Goal: Transaction & Acquisition: Download file/media

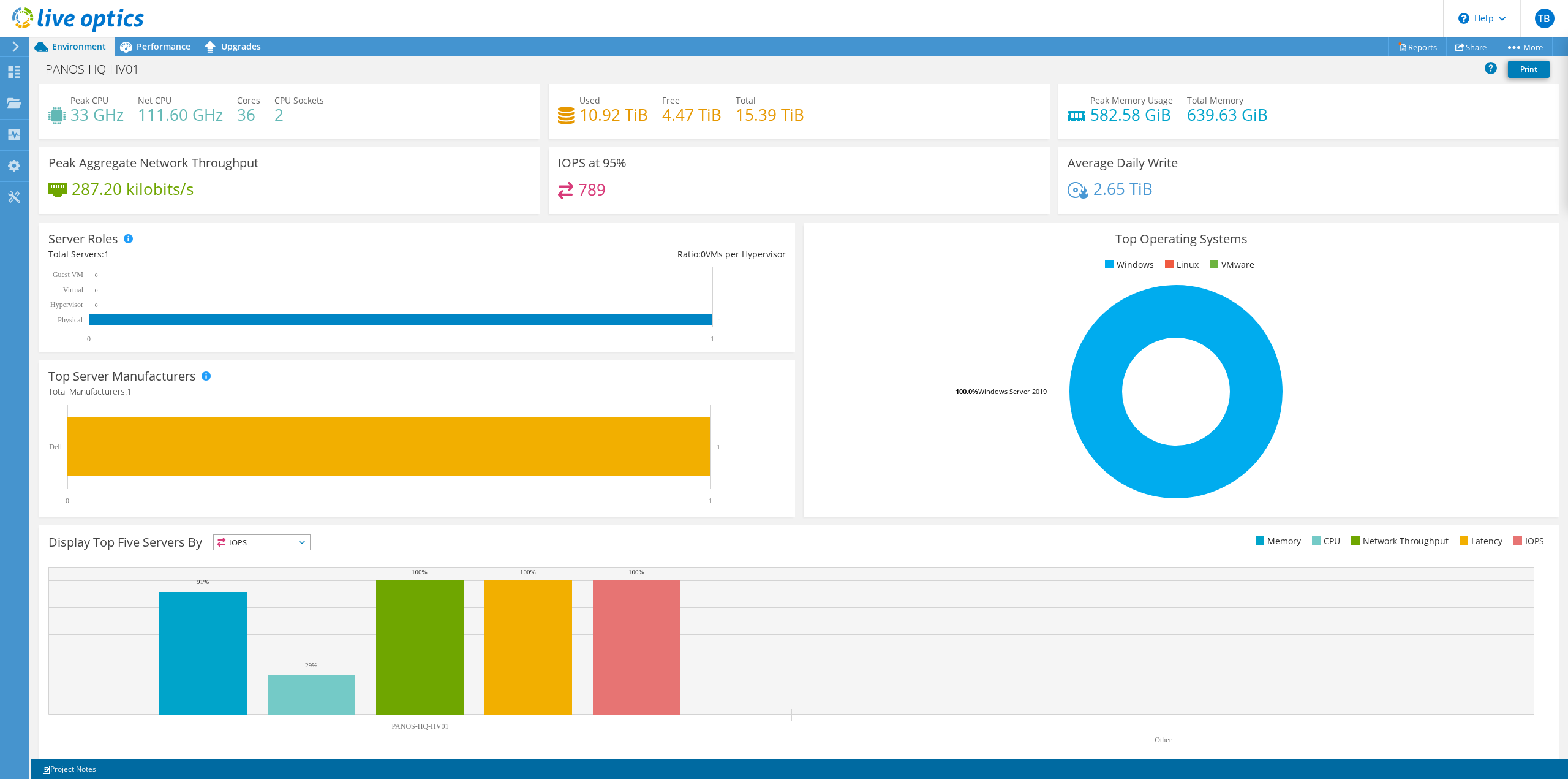
scroll to position [38, 0]
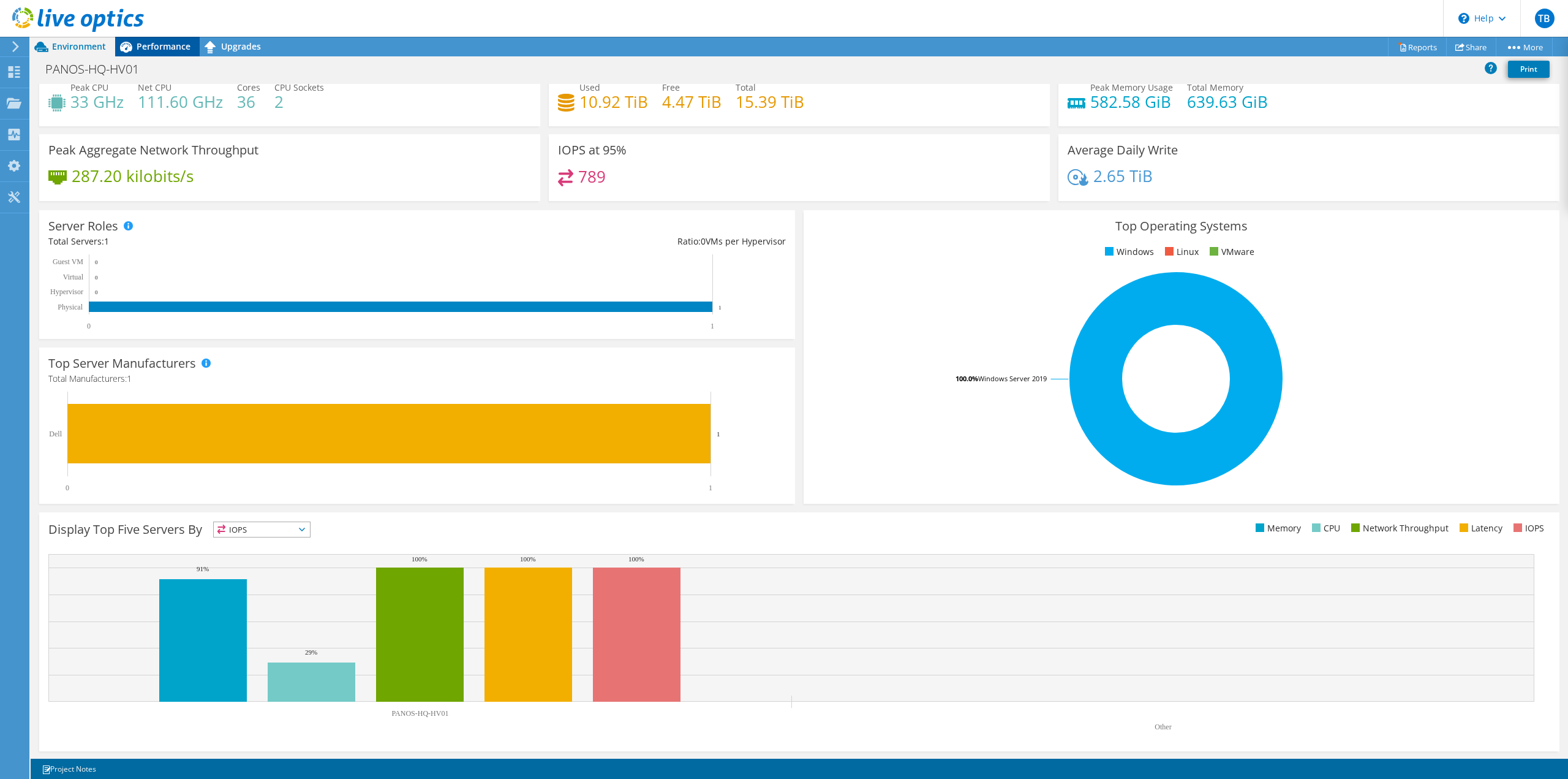
click at [164, 48] on span "Performance" at bounding box center [164, 46] width 54 height 11
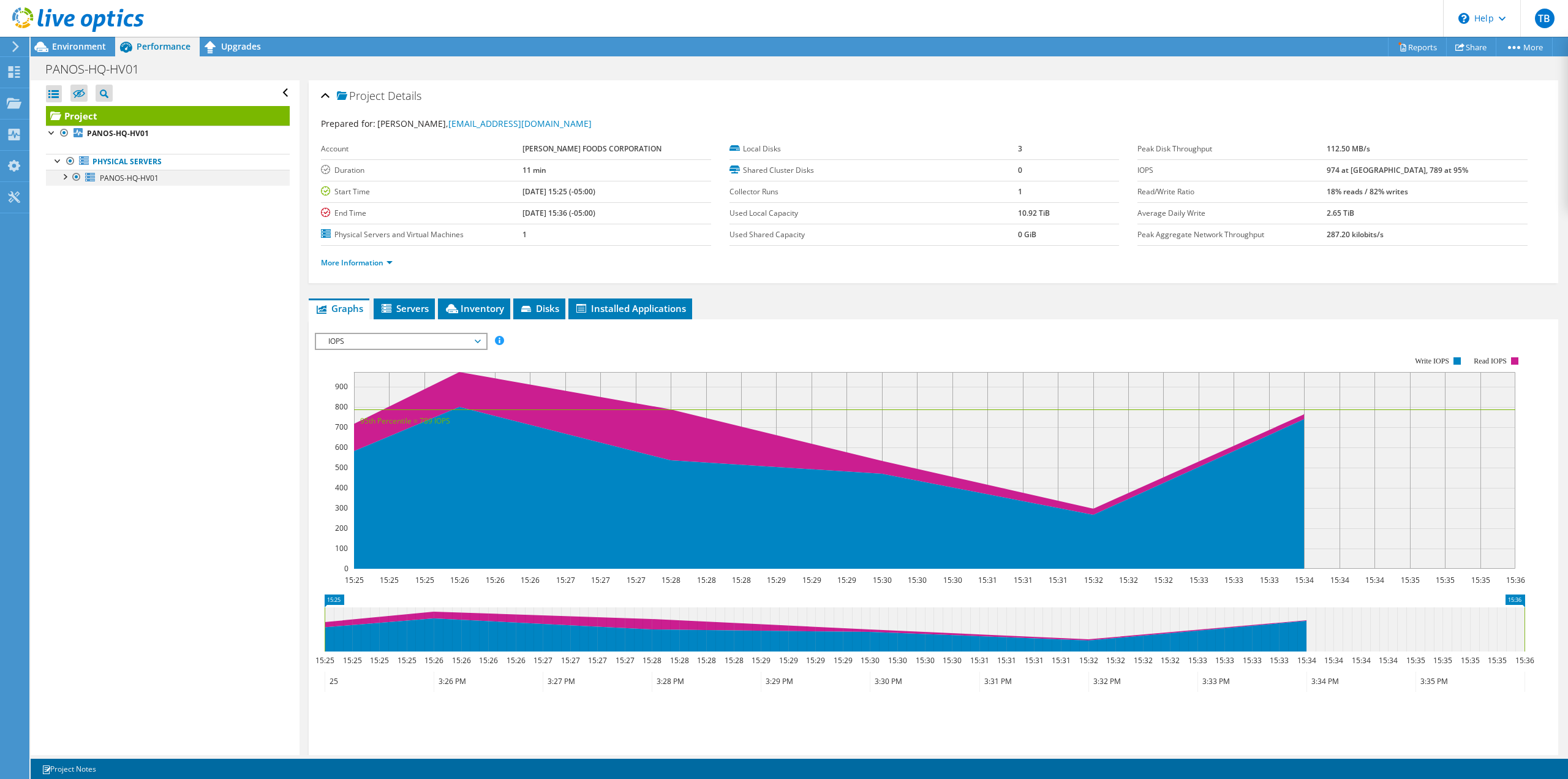
click at [61, 175] on div at bounding box center [64, 176] width 12 height 12
click at [77, 54] on div "Environment" at bounding box center [73, 46] width 85 height 20
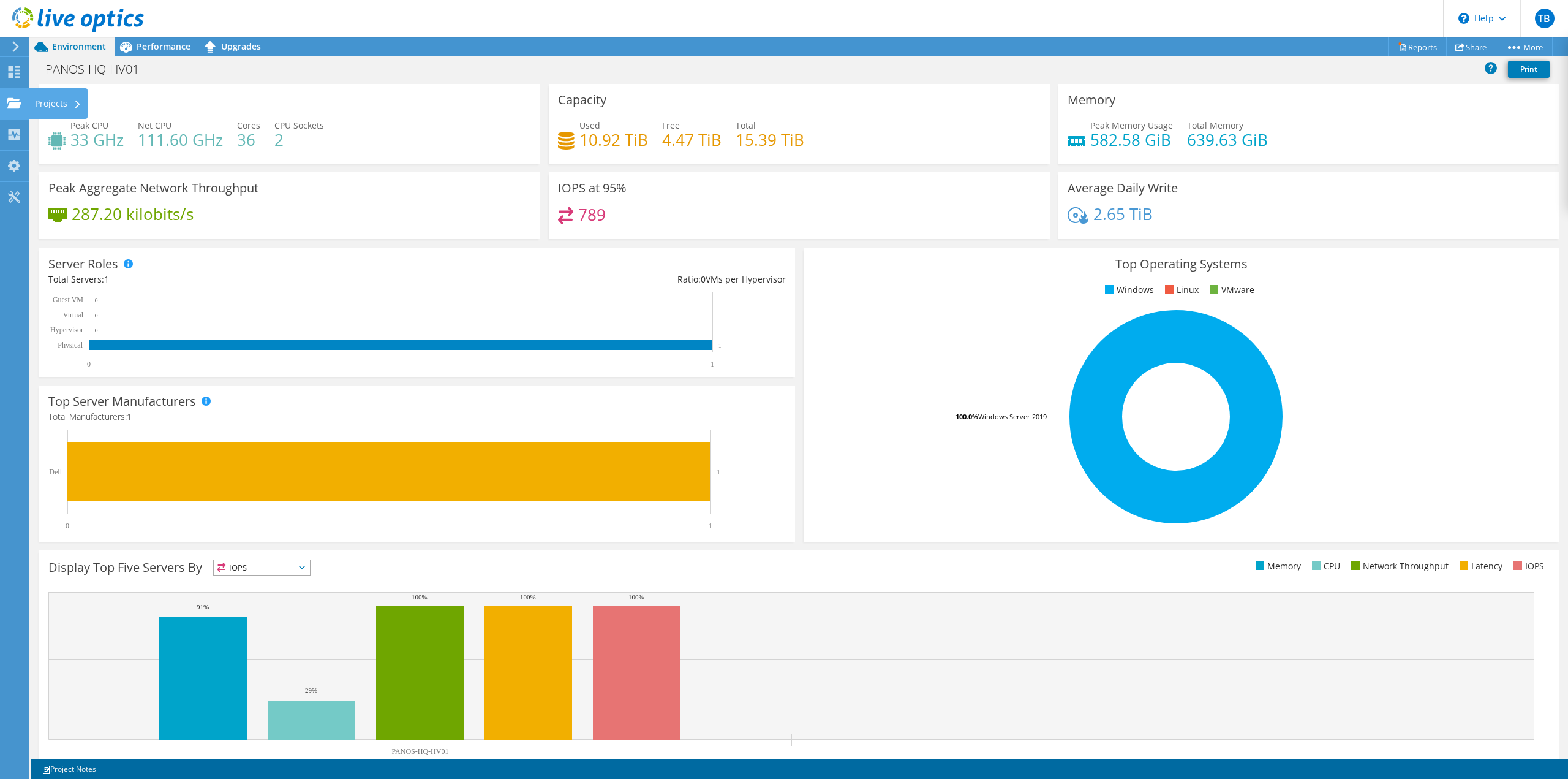
click at [9, 100] on use at bounding box center [14, 103] width 15 height 10
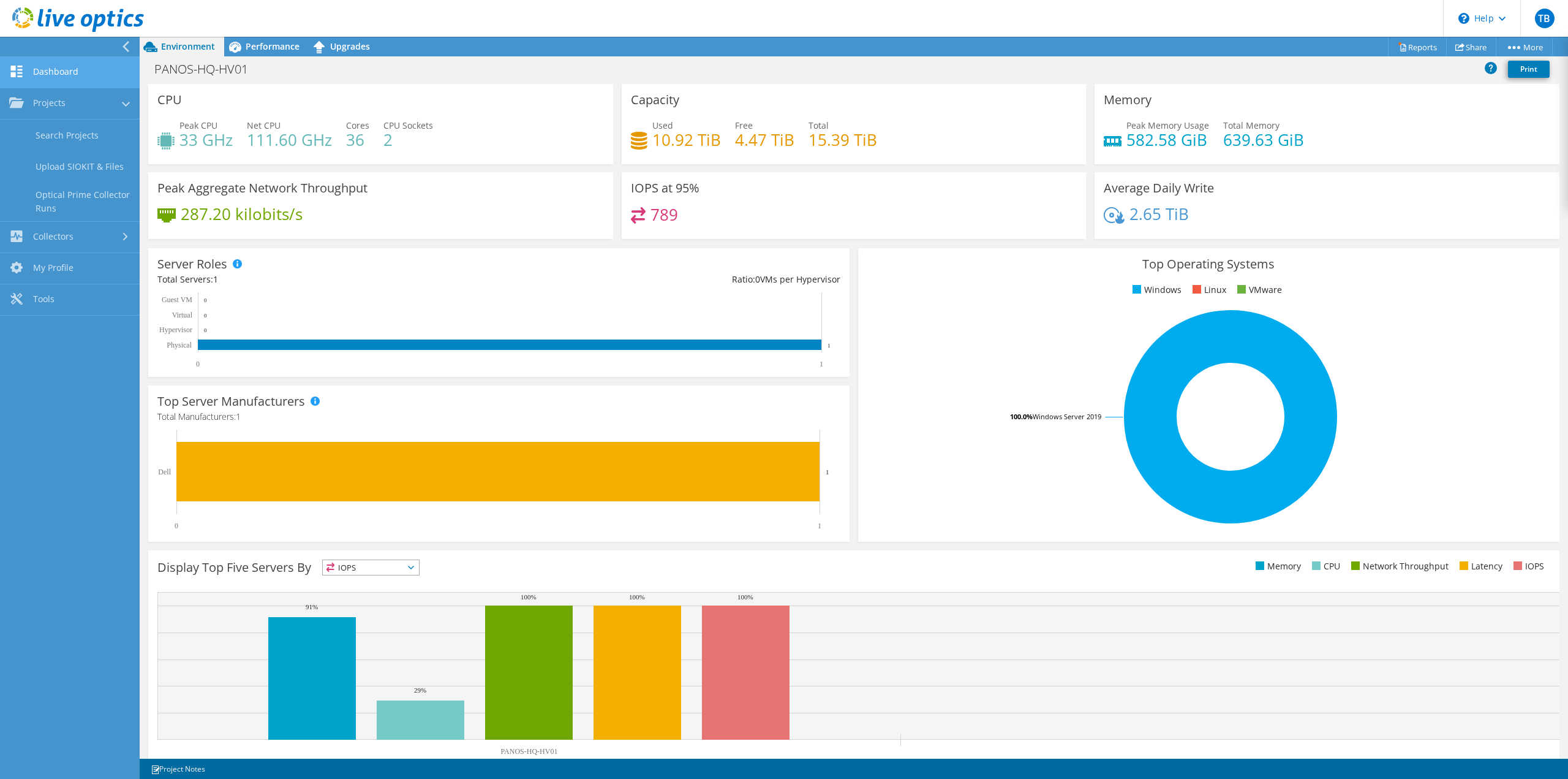
click at [44, 76] on link "Dashboard" at bounding box center [69, 72] width 139 height 31
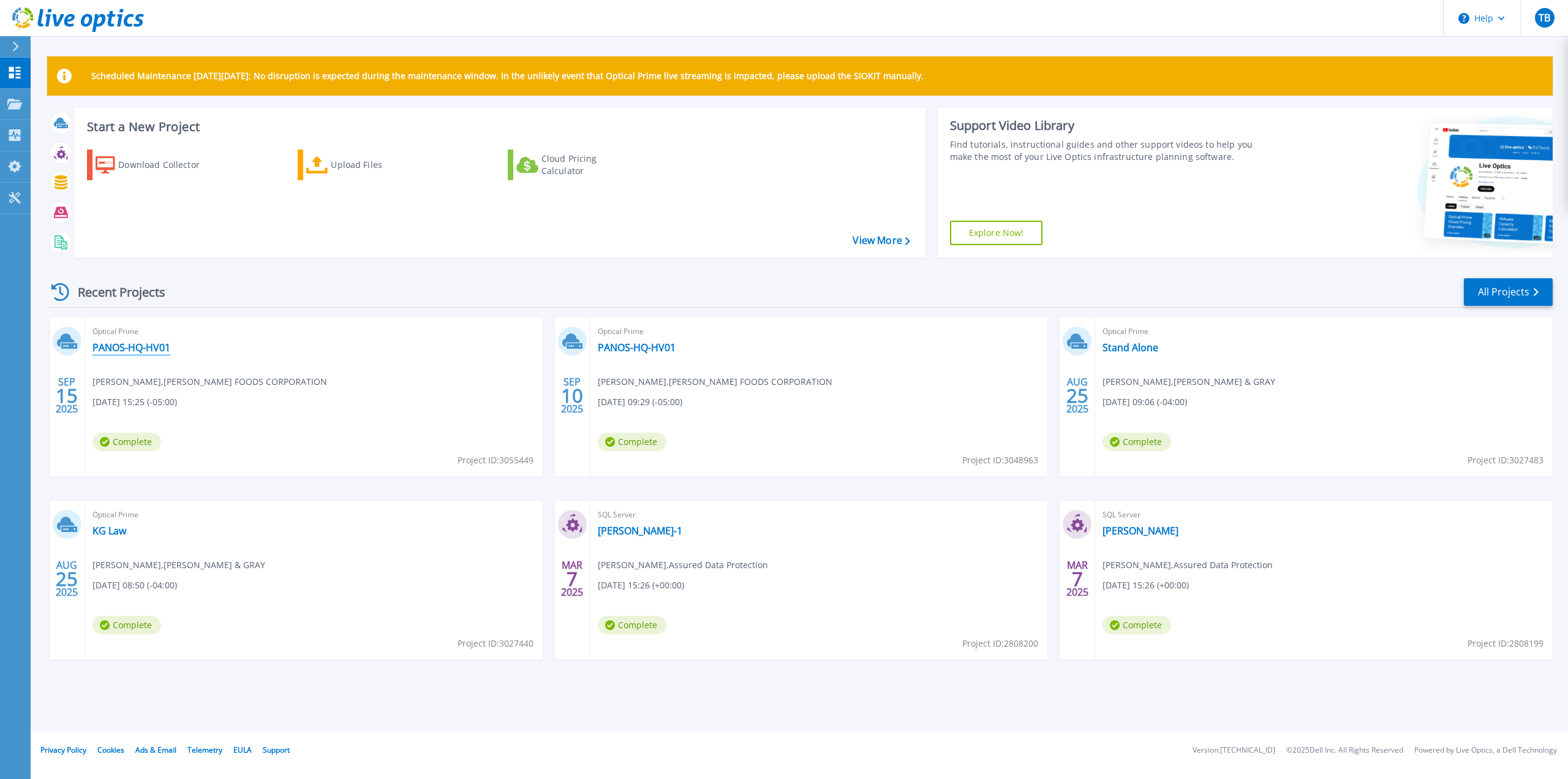
click at [141, 348] on link "PANOS-HQ-HV01" at bounding box center [131, 347] width 78 height 12
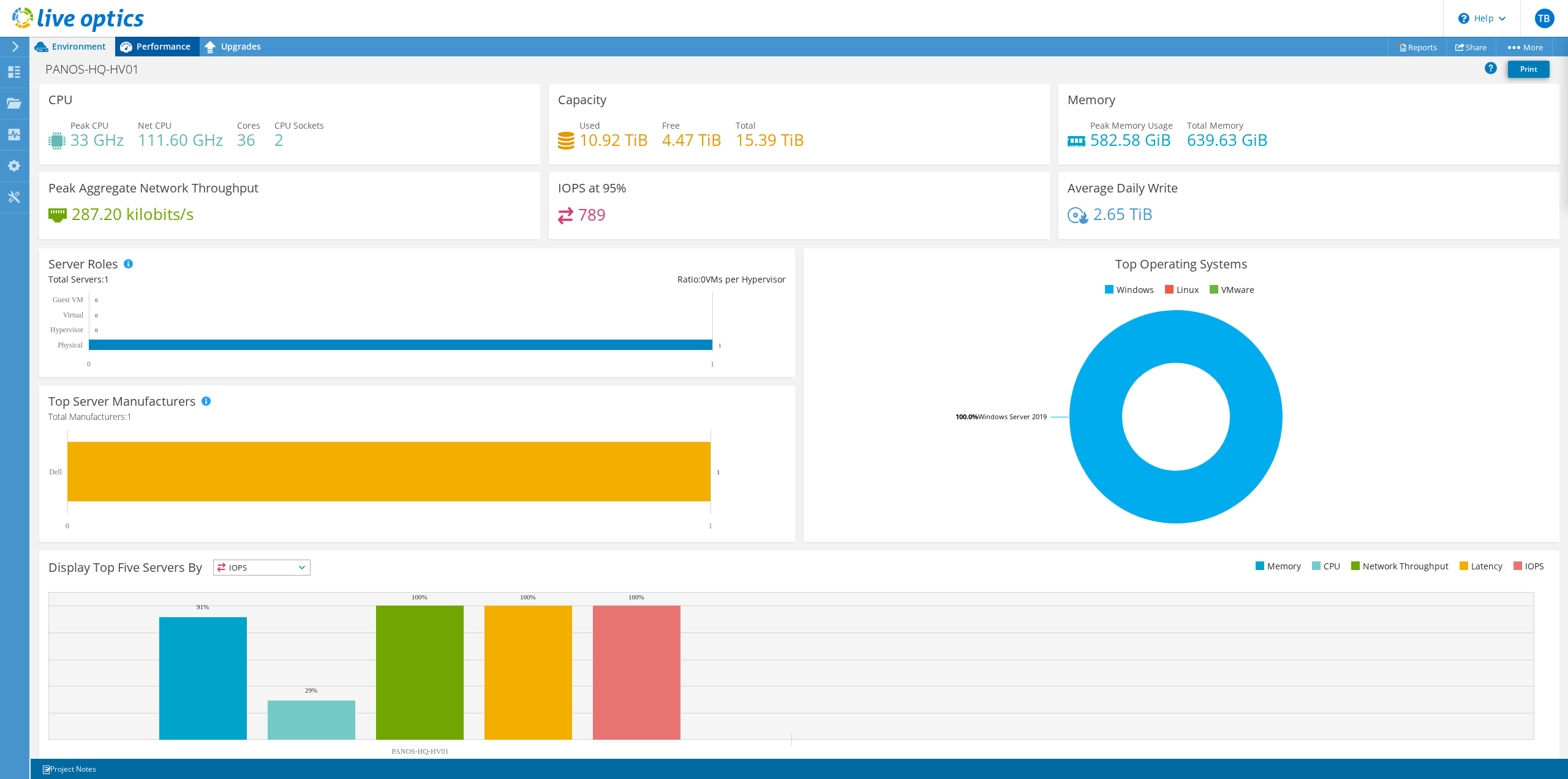
click at [164, 48] on span "Performance" at bounding box center [164, 46] width 54 height 11
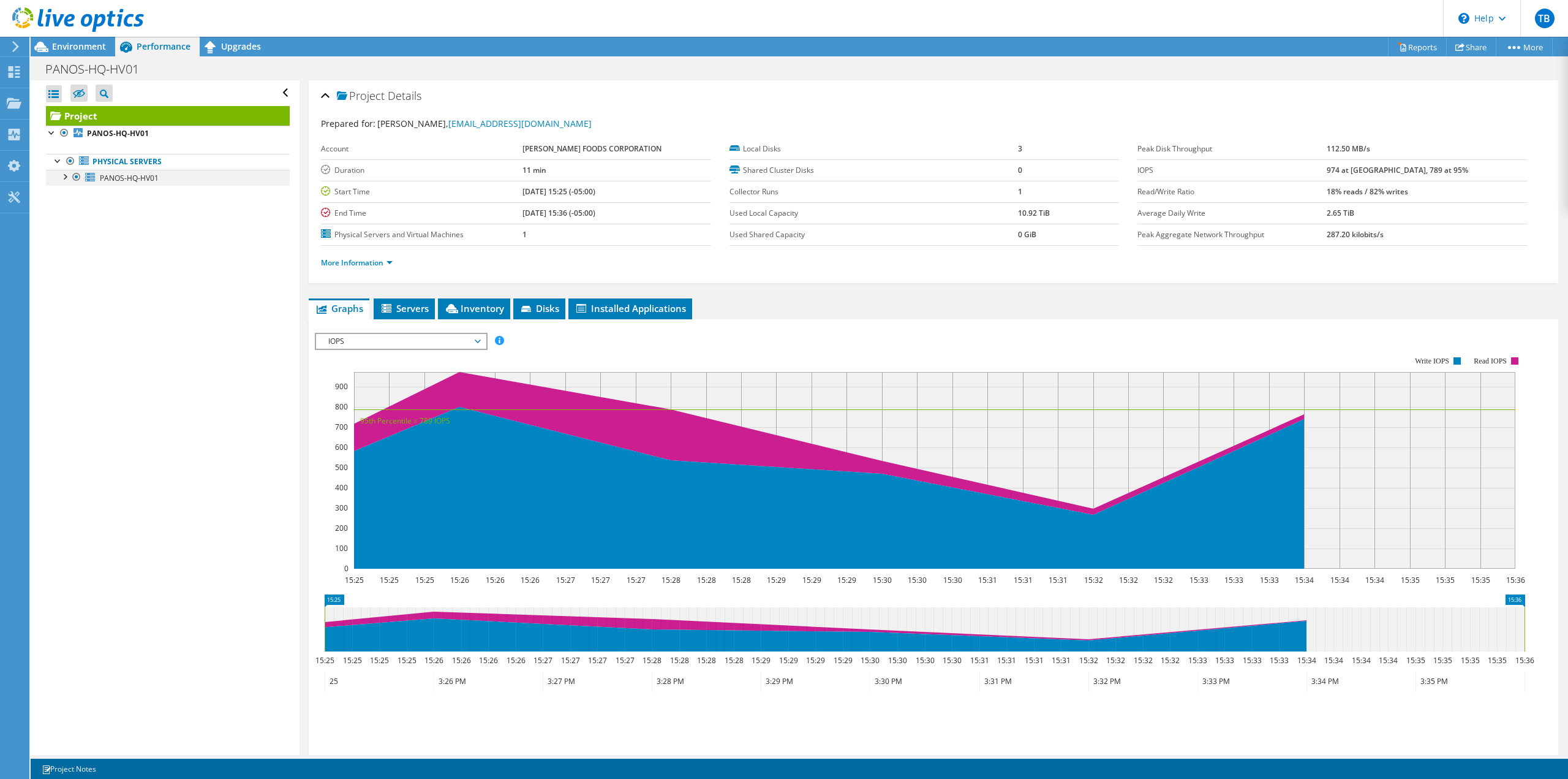
click at [67, 175] on div at bounding box center [64, 176] width 12 height 12
click at [106, 190] on link "0 C:" at bounding box center [167, 194] width 244 height 16
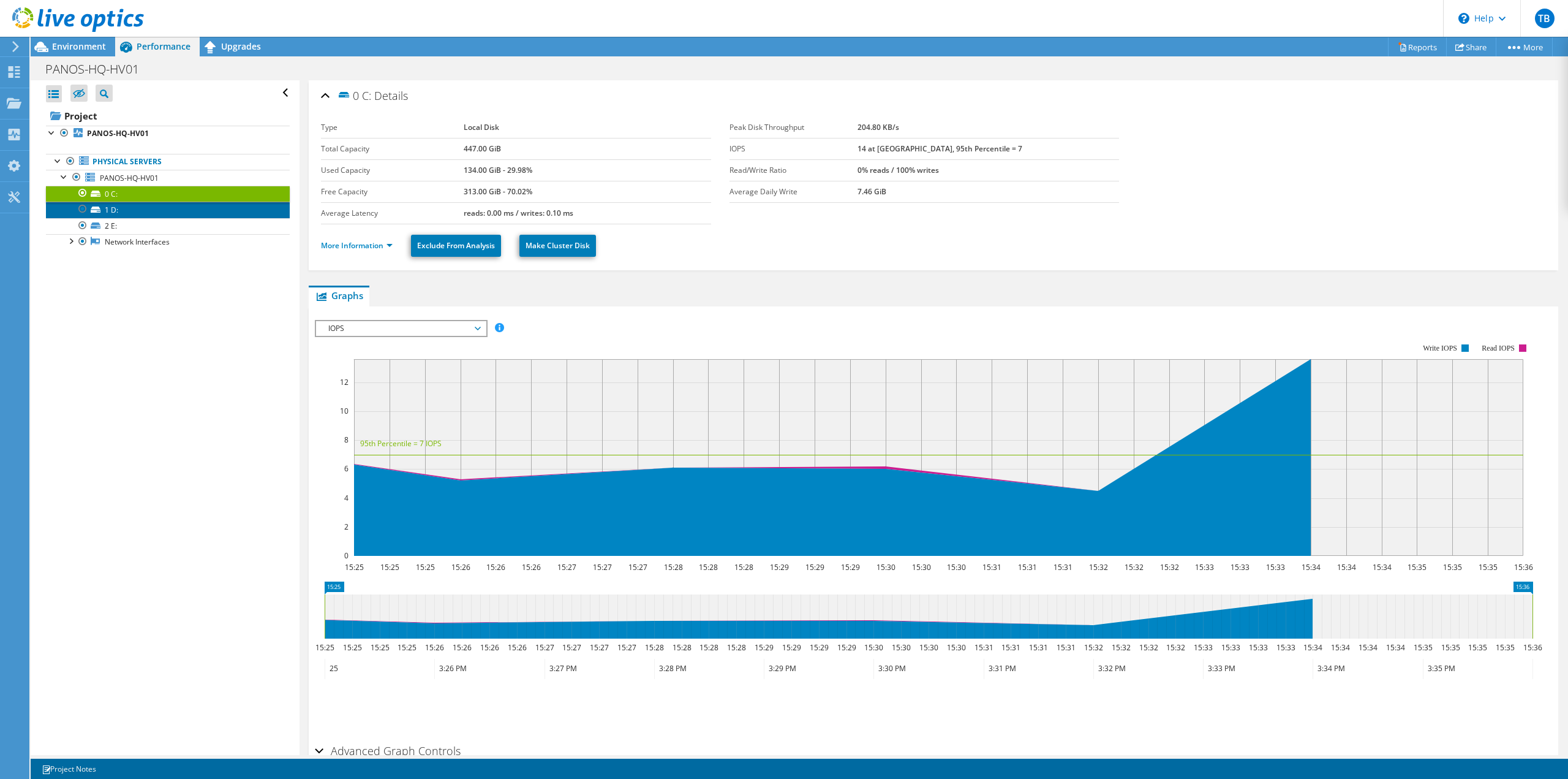
click at [113, 204] on link "1 D:" at bounding box center [167, 210] width 244 height 16
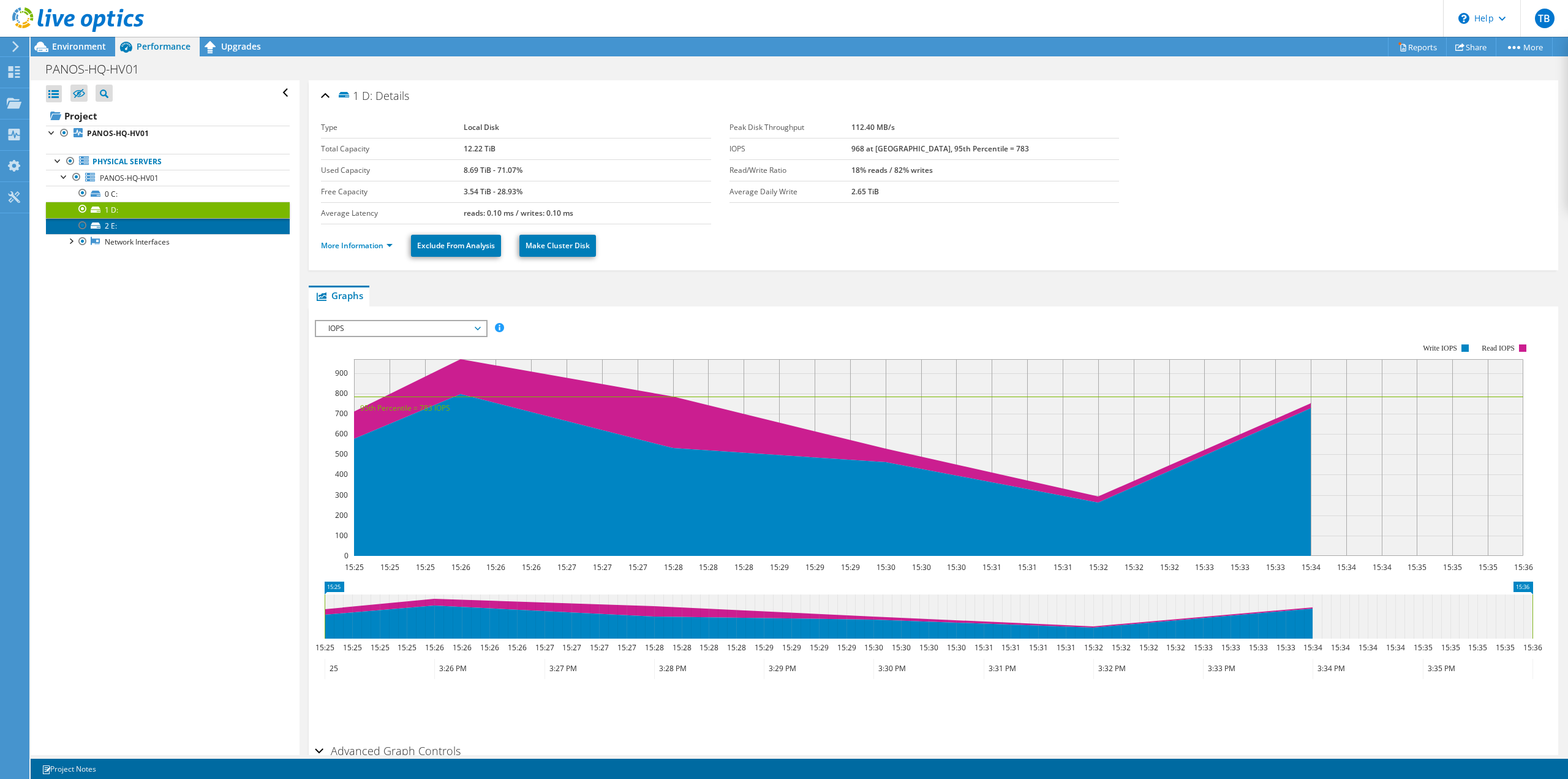
click at [117, 222] on link "2 E:" at bounding box center [167, 226] width 244 height 16
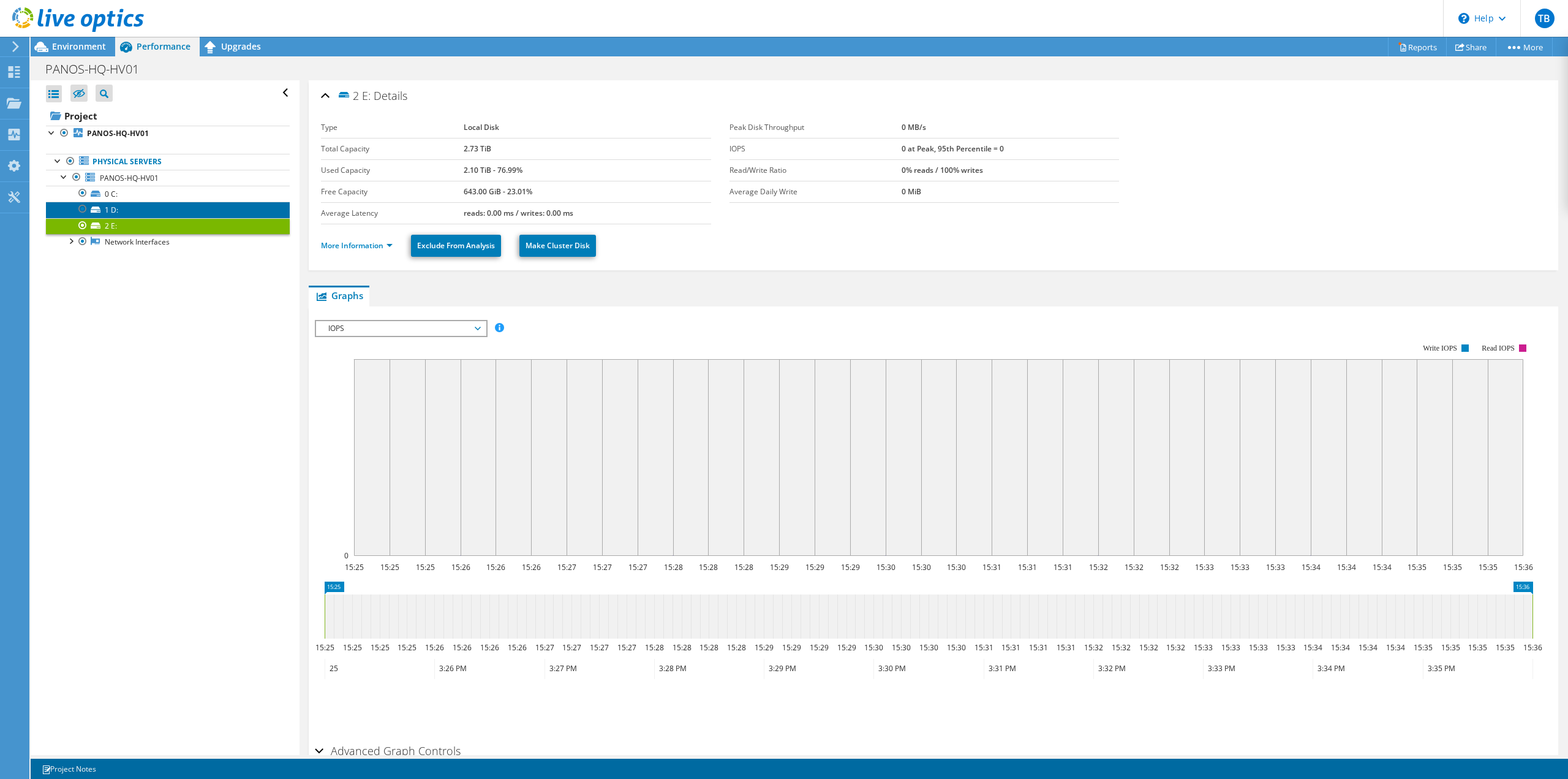
click at [120, 206] on link "1 D:" at bounding box center [167, 210] width 244 height 16
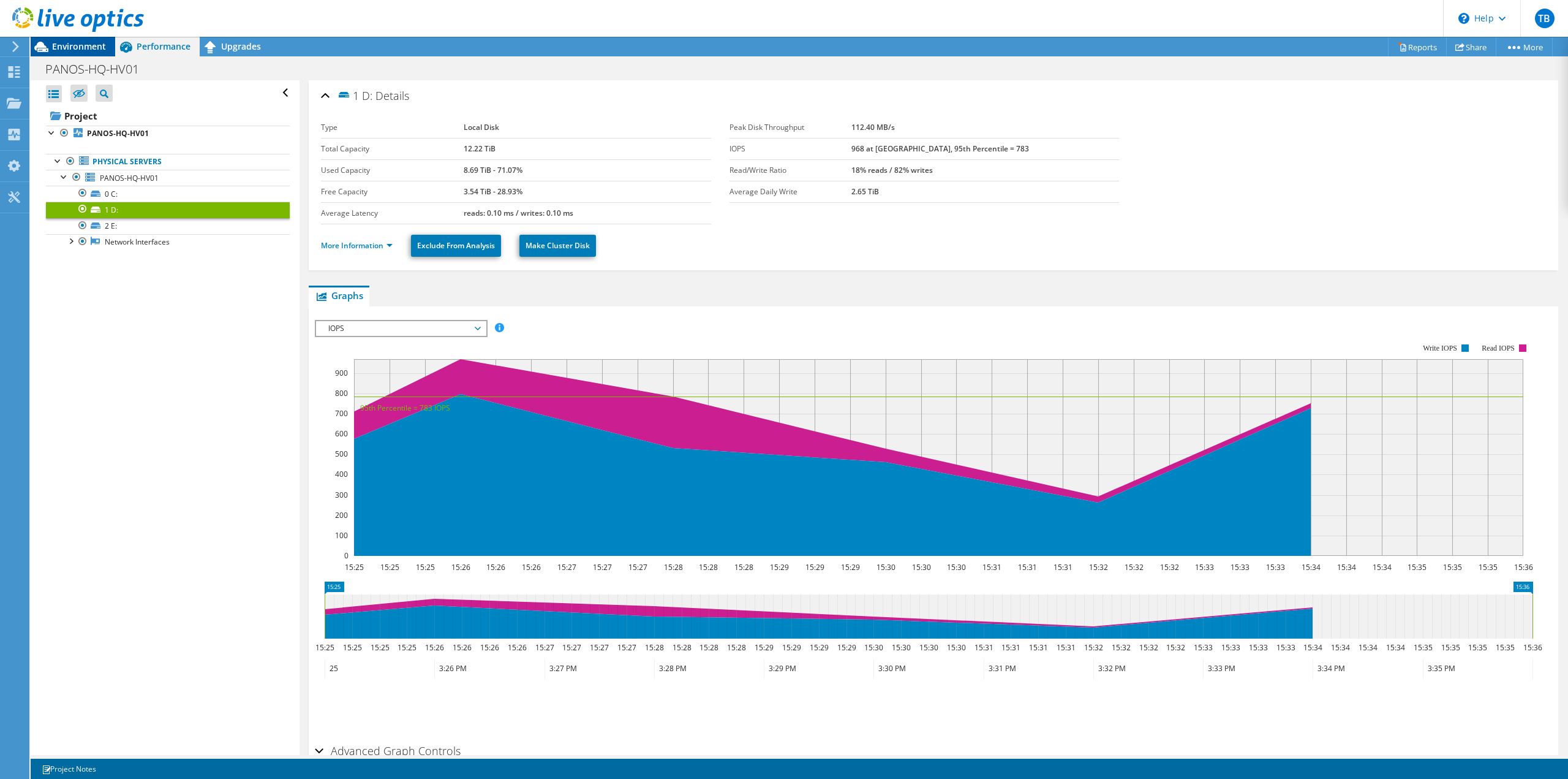
click at [81, 46] on span "Environment" at bounding box center [79, 46] width 54 height 11
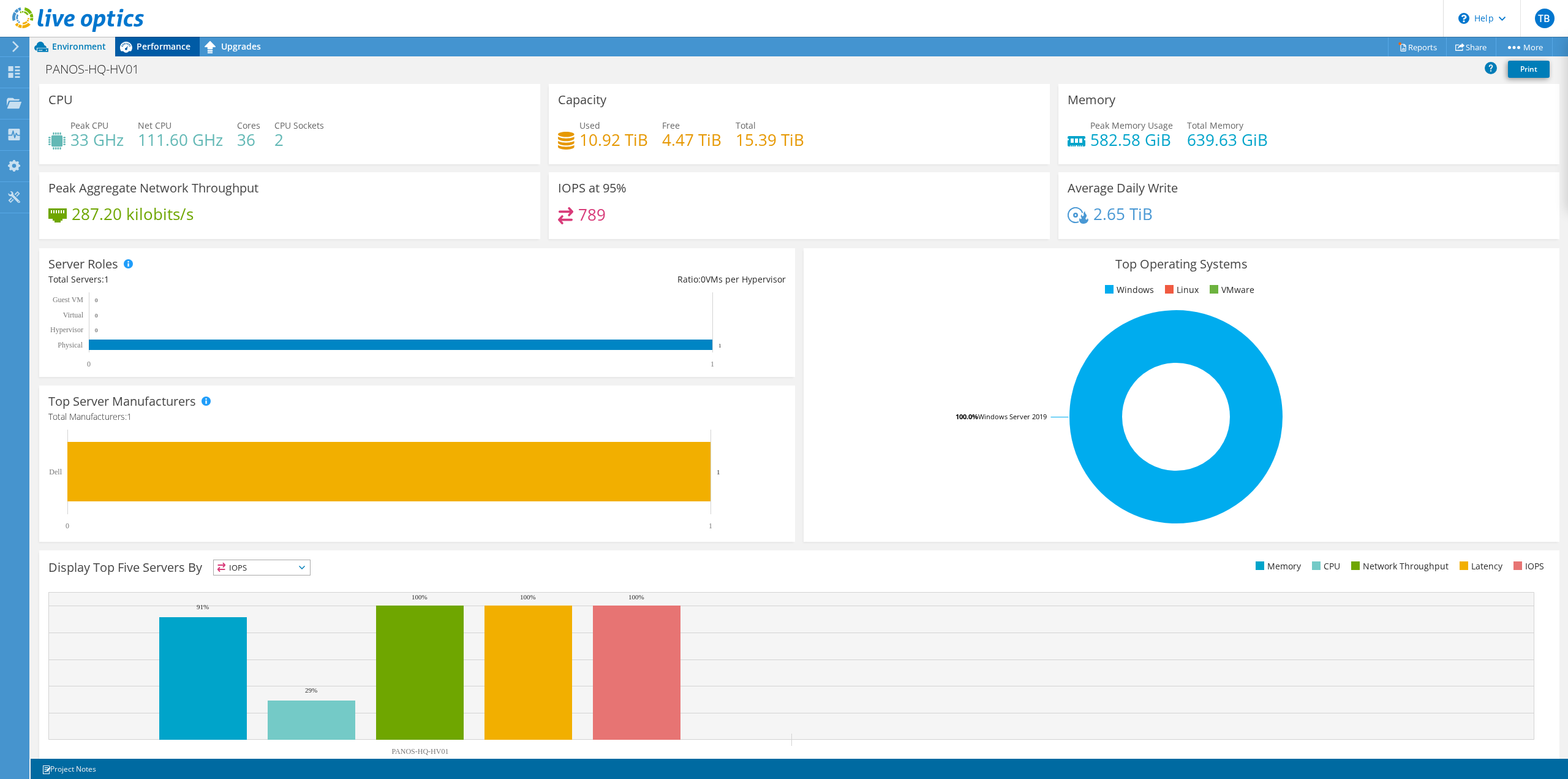
click at [159, 49] on span "Performance" at bounding box center [164, 46] width 54 height 11
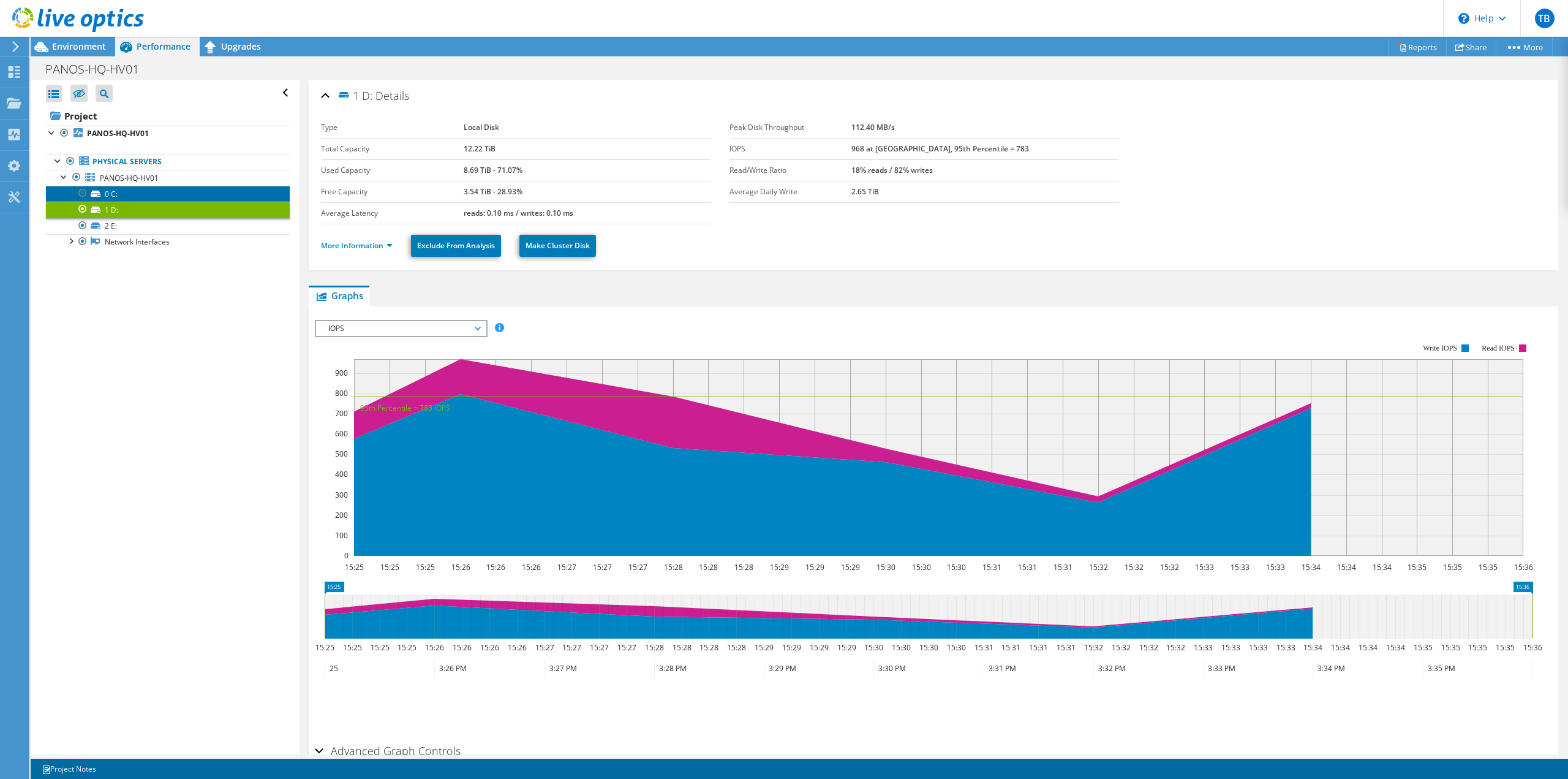
click at [122, 193] on link "0 C:" at bounding box center [167, 194] width 244 height 16
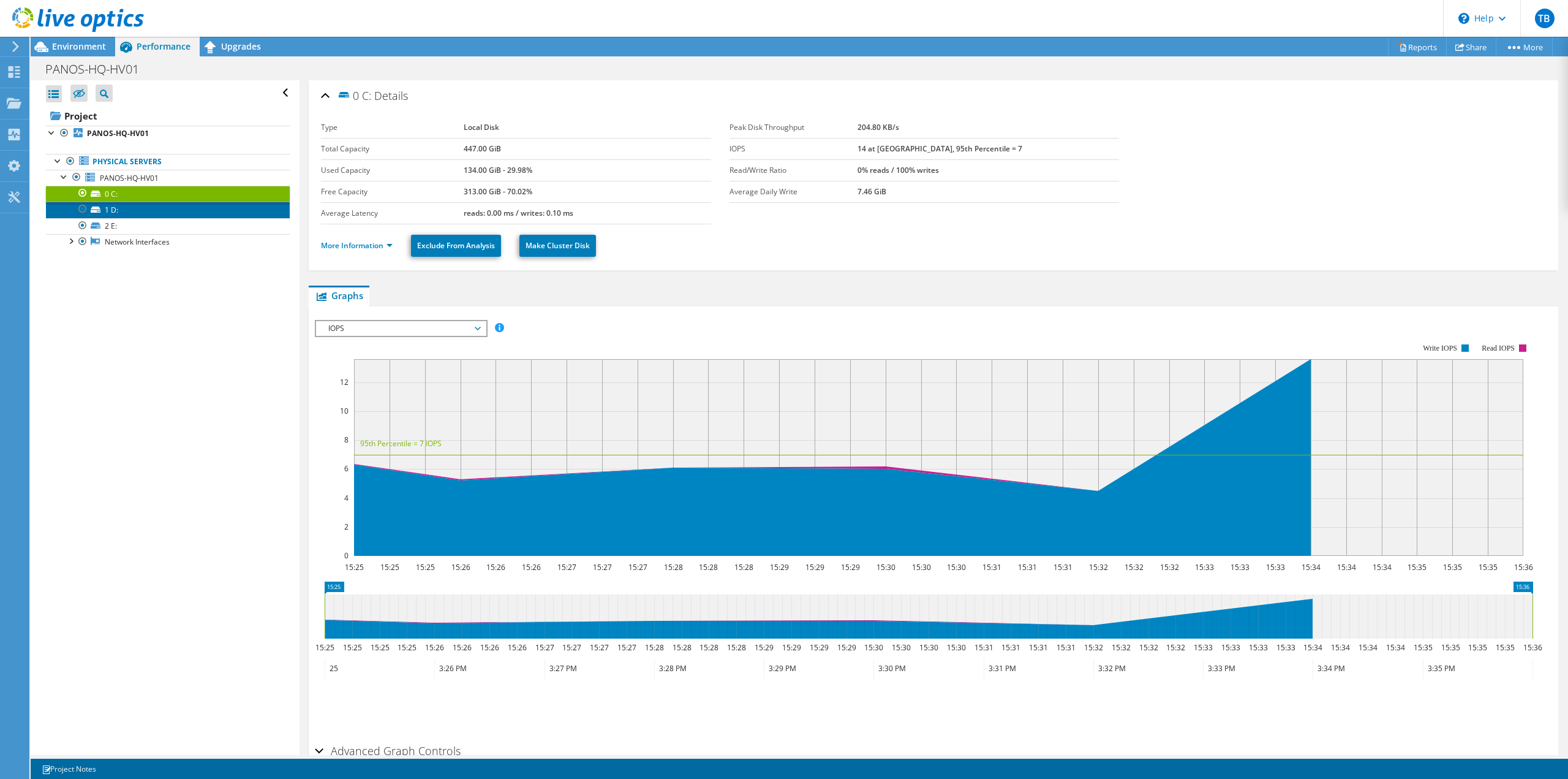
click at [138, 205] on link "1 D:" at bounding box center [167, 210] width 244 height 16
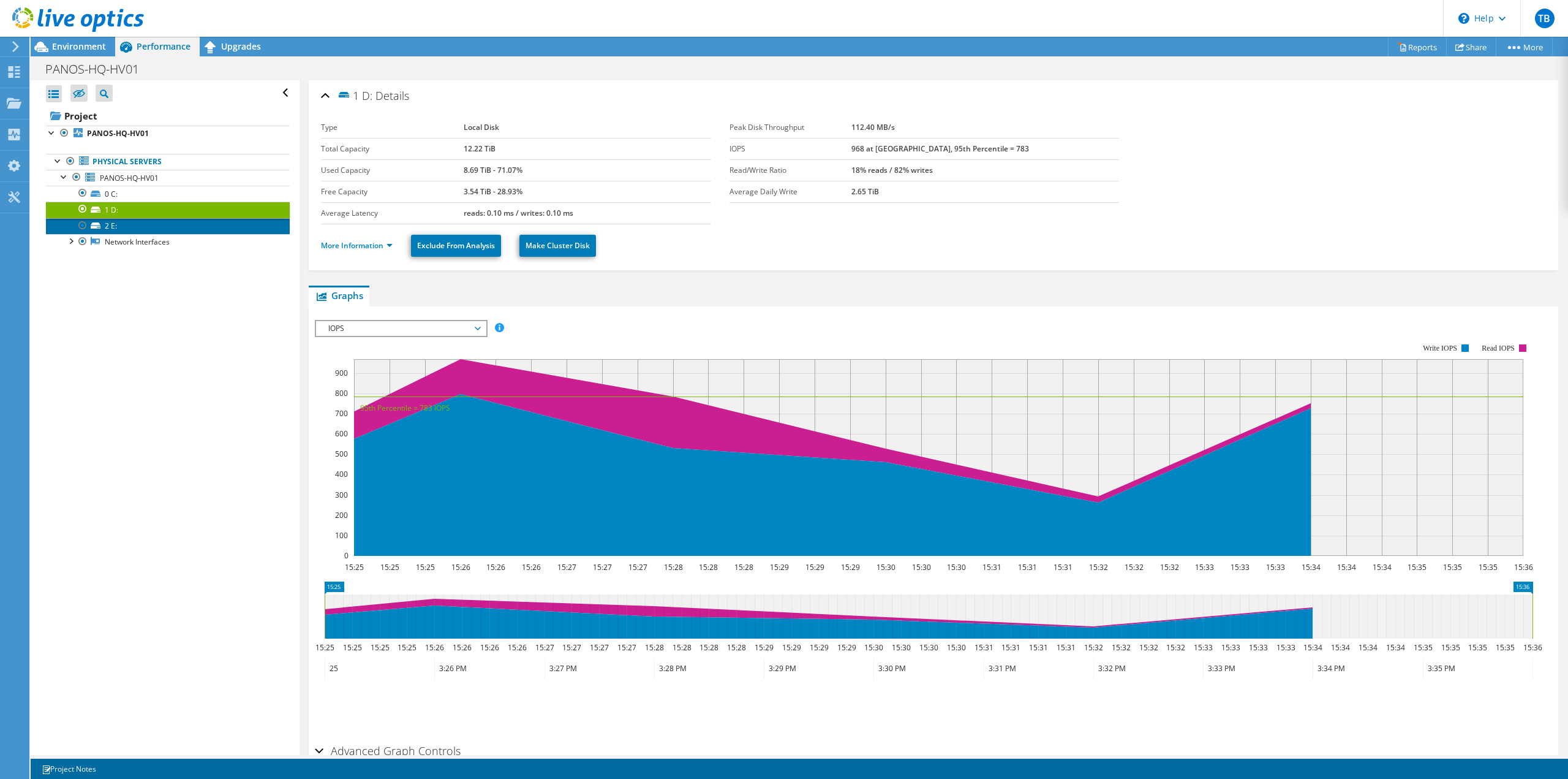
click at [170, 225] on link "2 E:" at bounding box center [167, 226] width 244 height 16
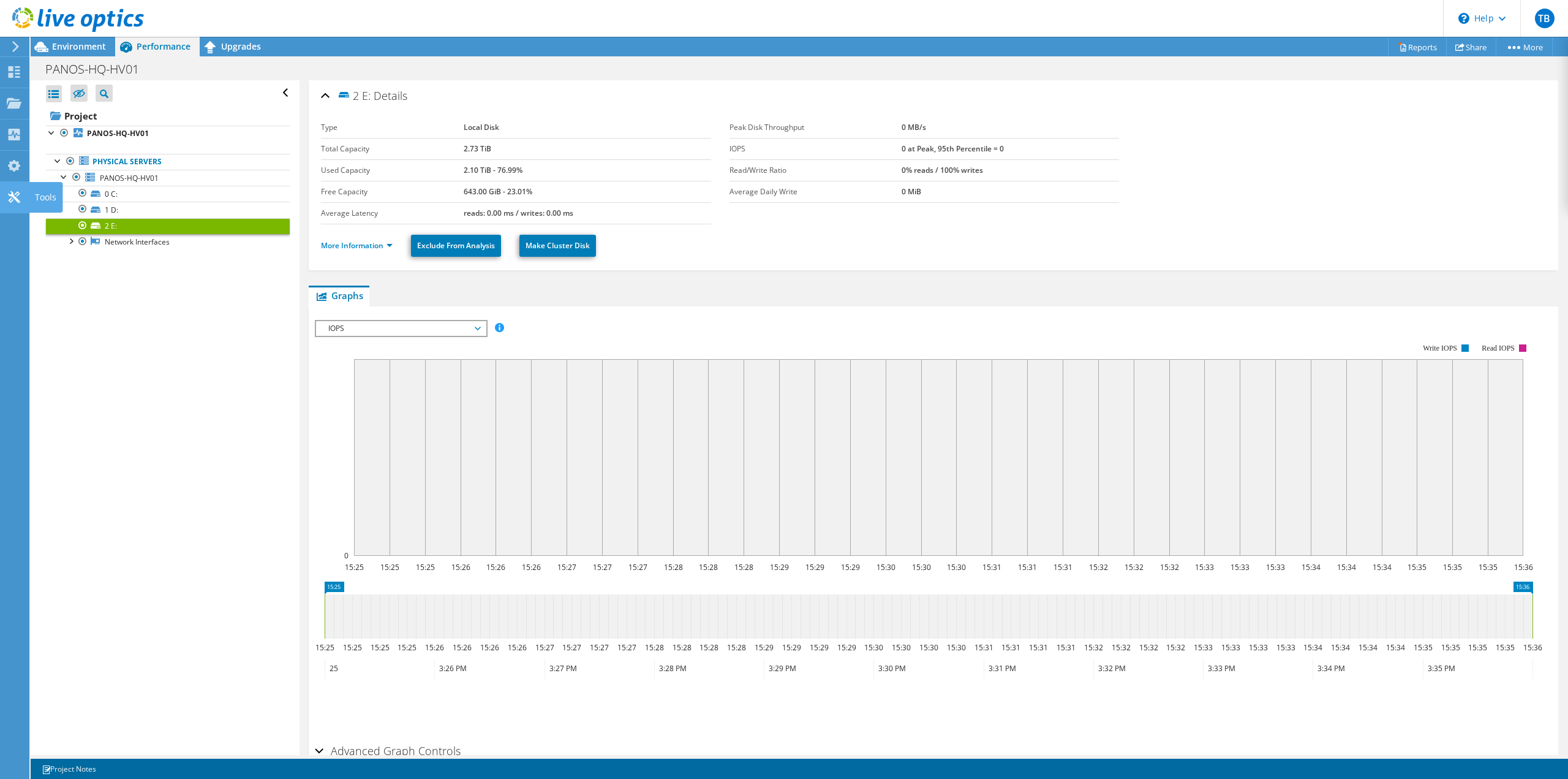
click at [14, 195] on icon at bounding box center [14, 197] width 15 height 11
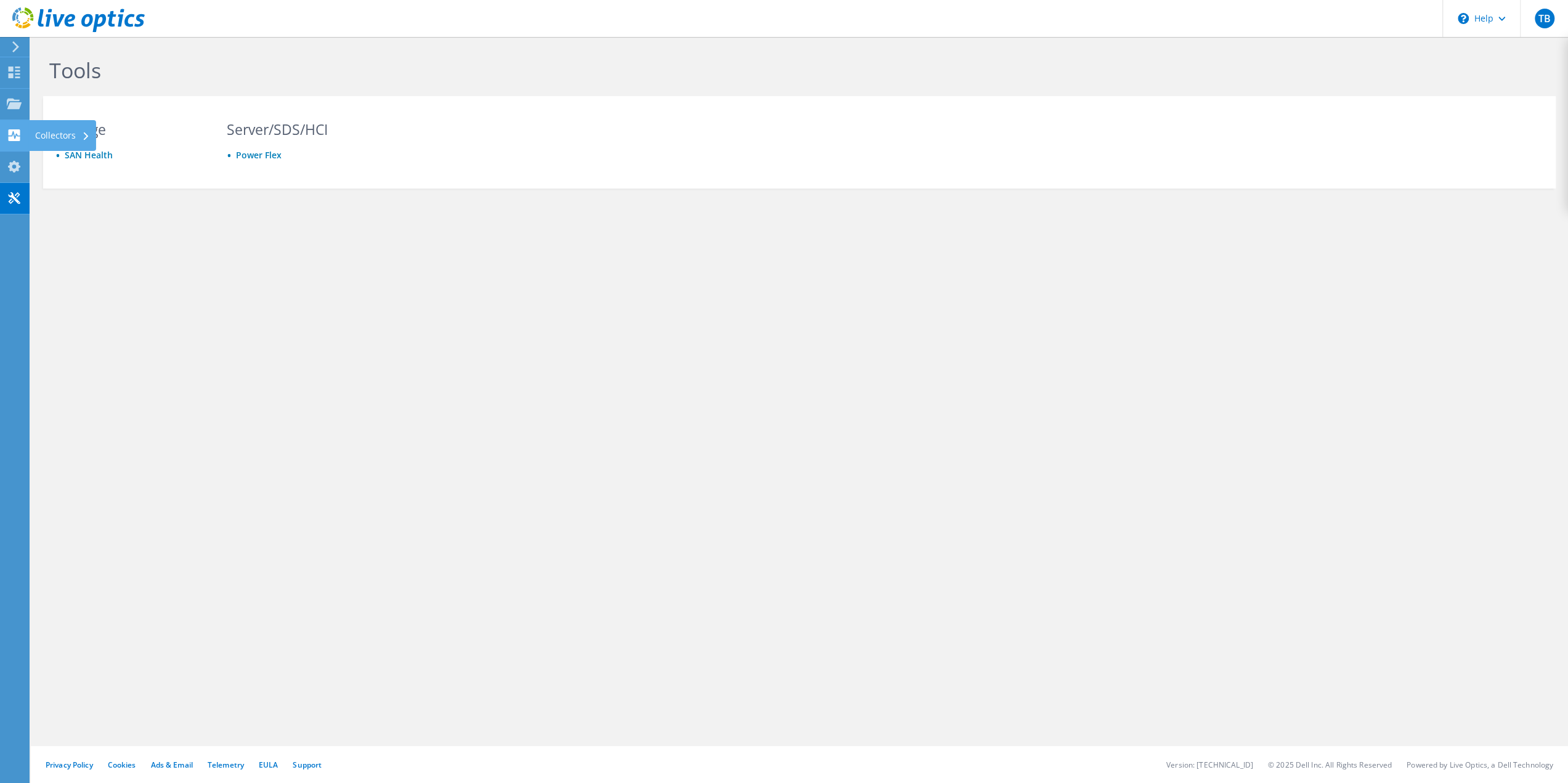
click at [10, 138] on use at bounding box center [14, 135] width 12 height 12
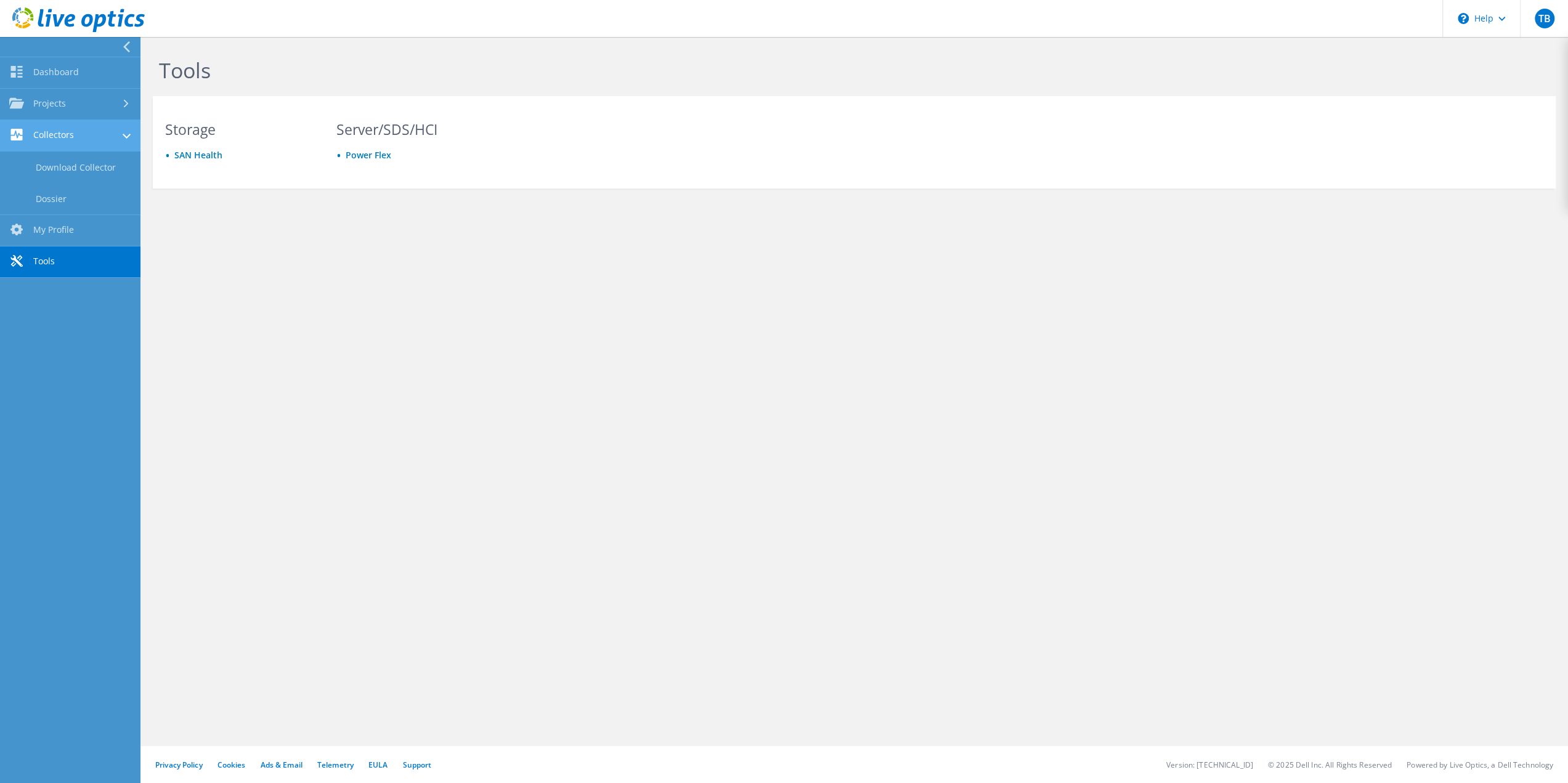
click at [106, 140] on link "Collectors" at bounding box center [70, 136] width 140 height 31
click at [97, 168] on link "Download Collector" at bounding box center [70, 167] width 140 height 31
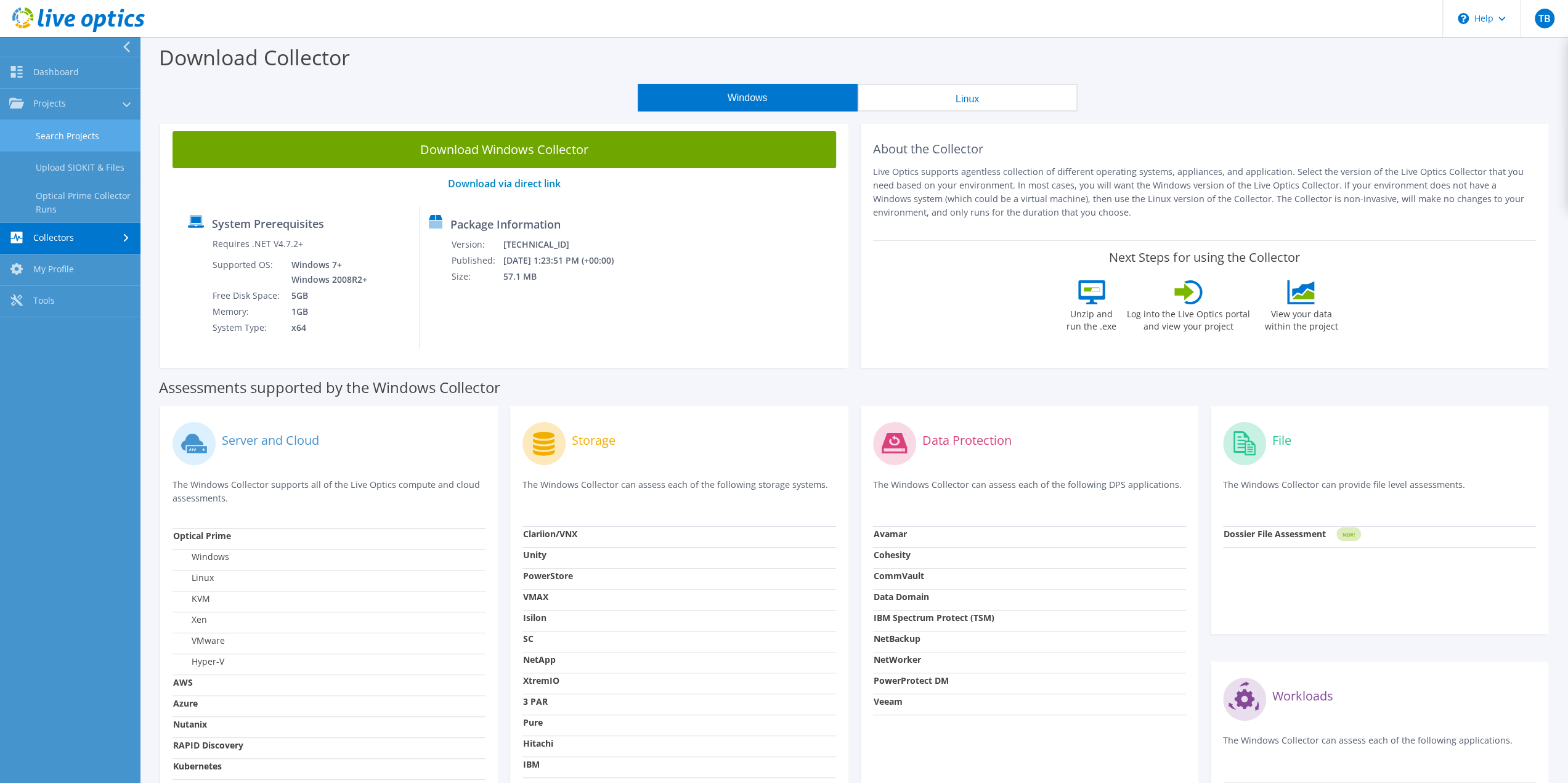
click at [63, 130] on link "Search Projects" at bounding box center [70, 136] width 140 height 31
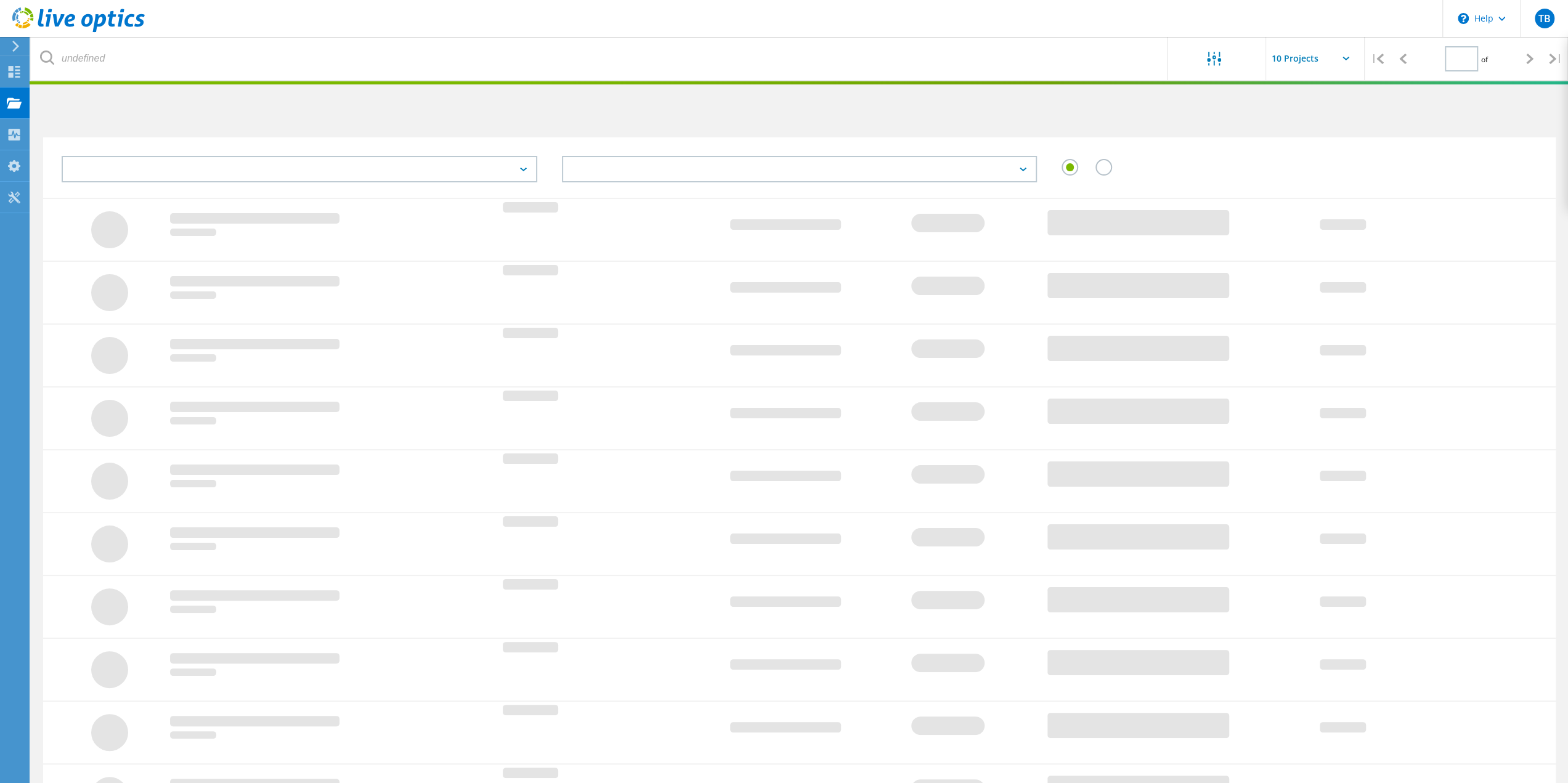
type input "1"
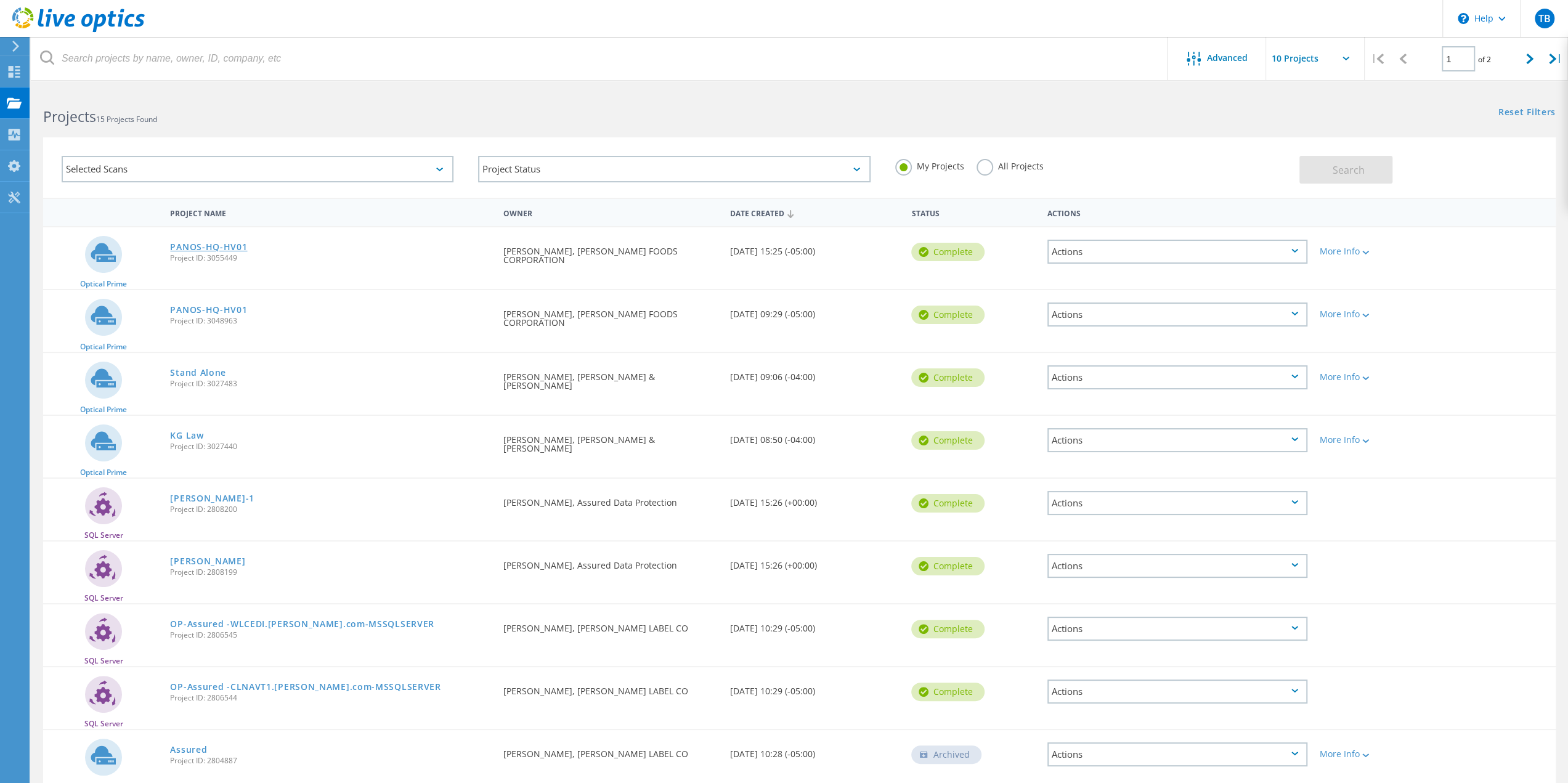
click at [217, 245] on link "PANOS-HQ-HV01" at bounding box center [209, 246] width 77 height 8
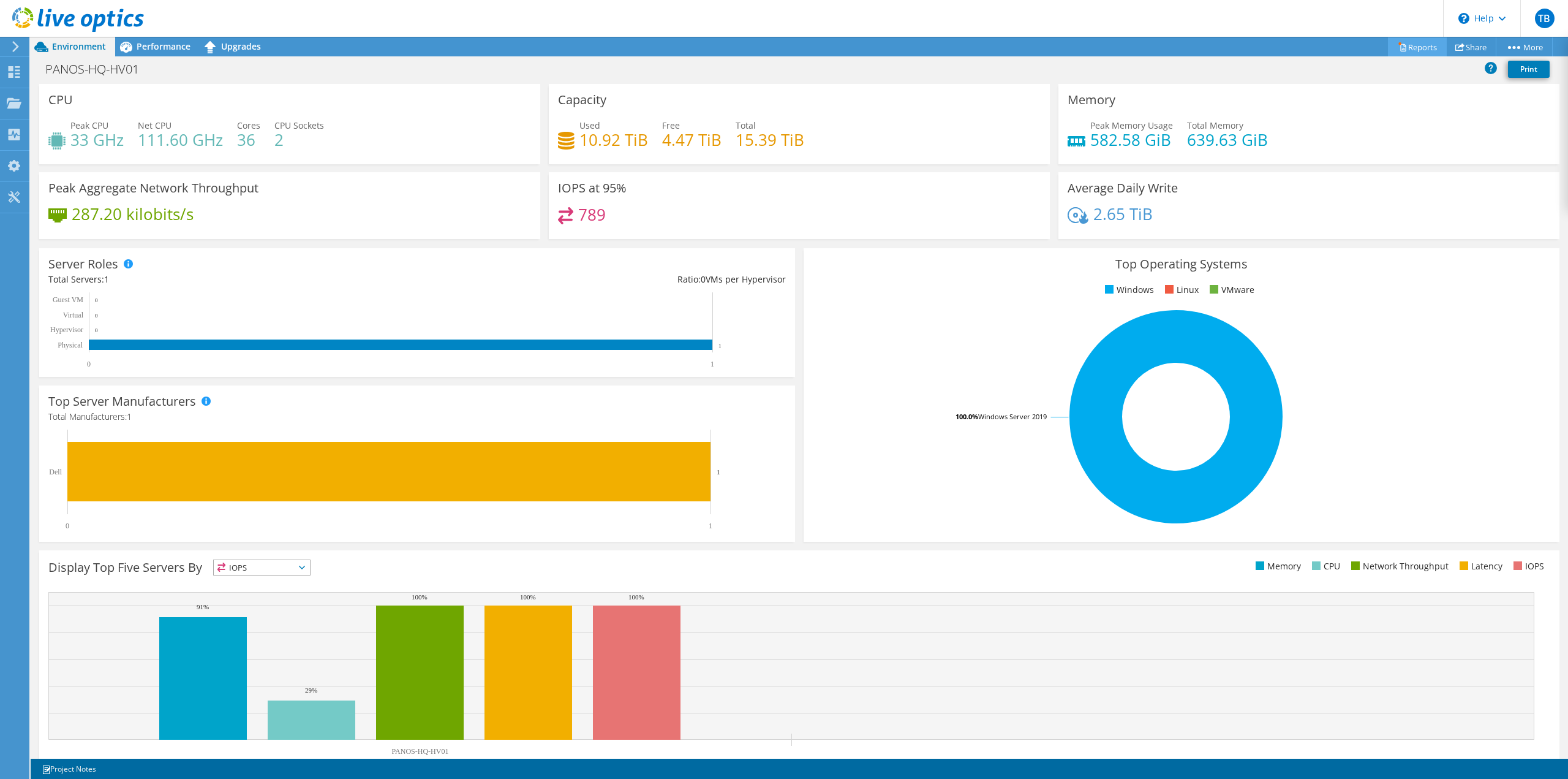
click at [1408, 47] on link "Reports" at bounding box center [1417, 47] width 59 height 19
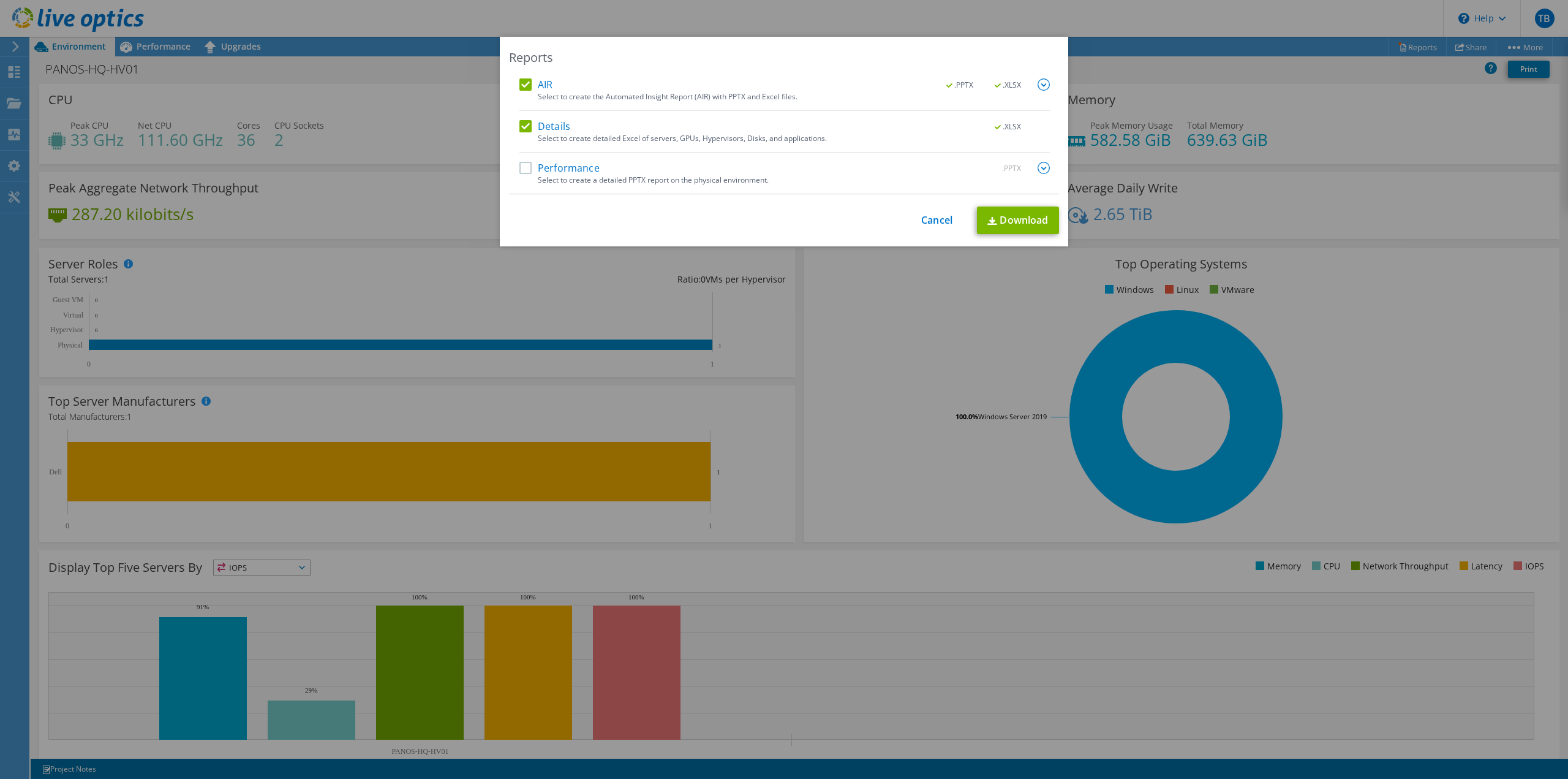
click at [525, 82] on label "AIR" at bounding box center [536, 84] width 33 height 12
click at [0, 0] on input "AIR" at bounding box center [0, 0] width 0 height 0
click at [999, 215] on link "Download" at bounding box center [1018, 220] width 82 height 27
click at [935, 215] on link "Cancel" at bounding box center [936, 220] width 31 height 11
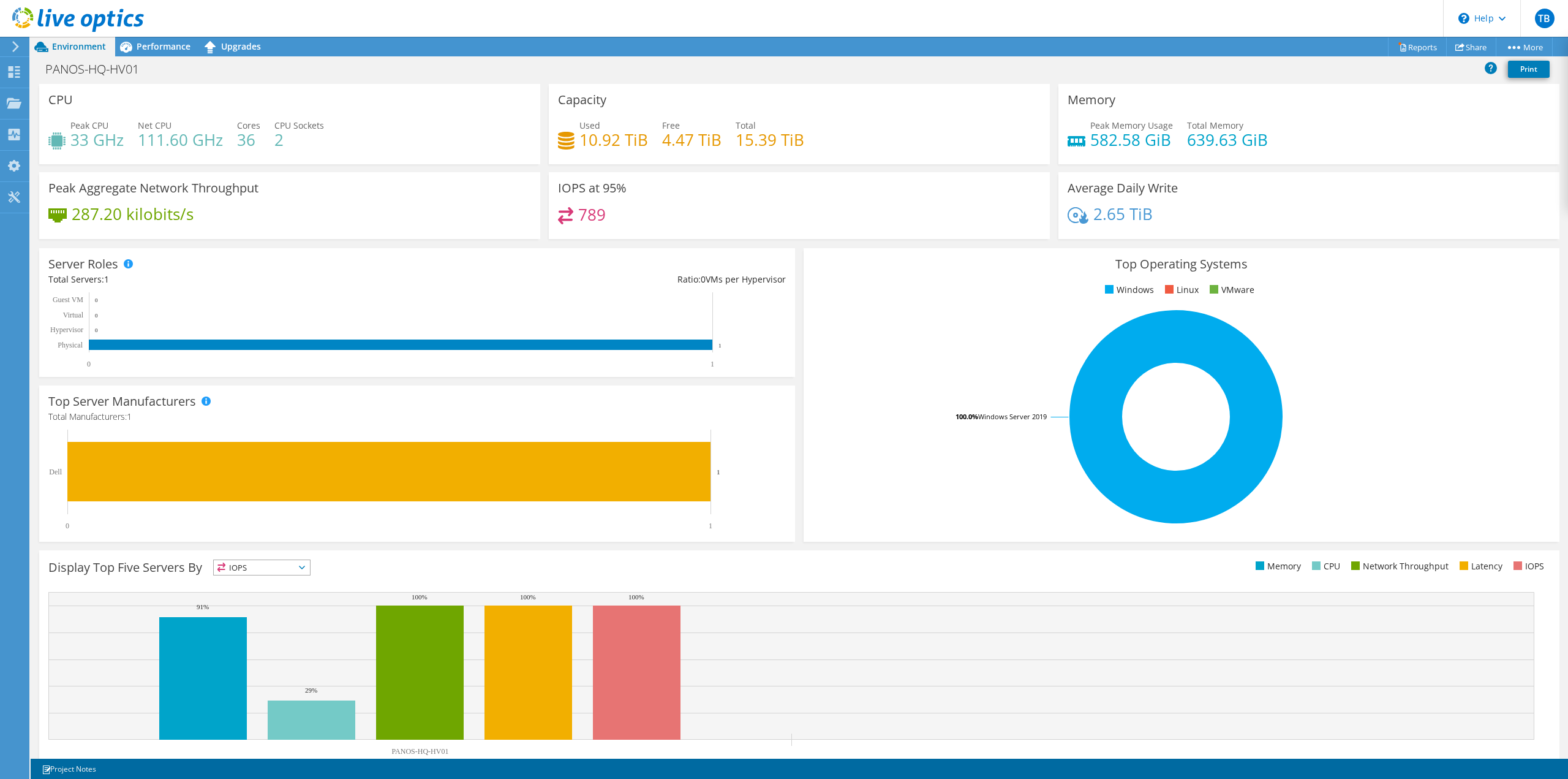
scroll to position [38, 0]
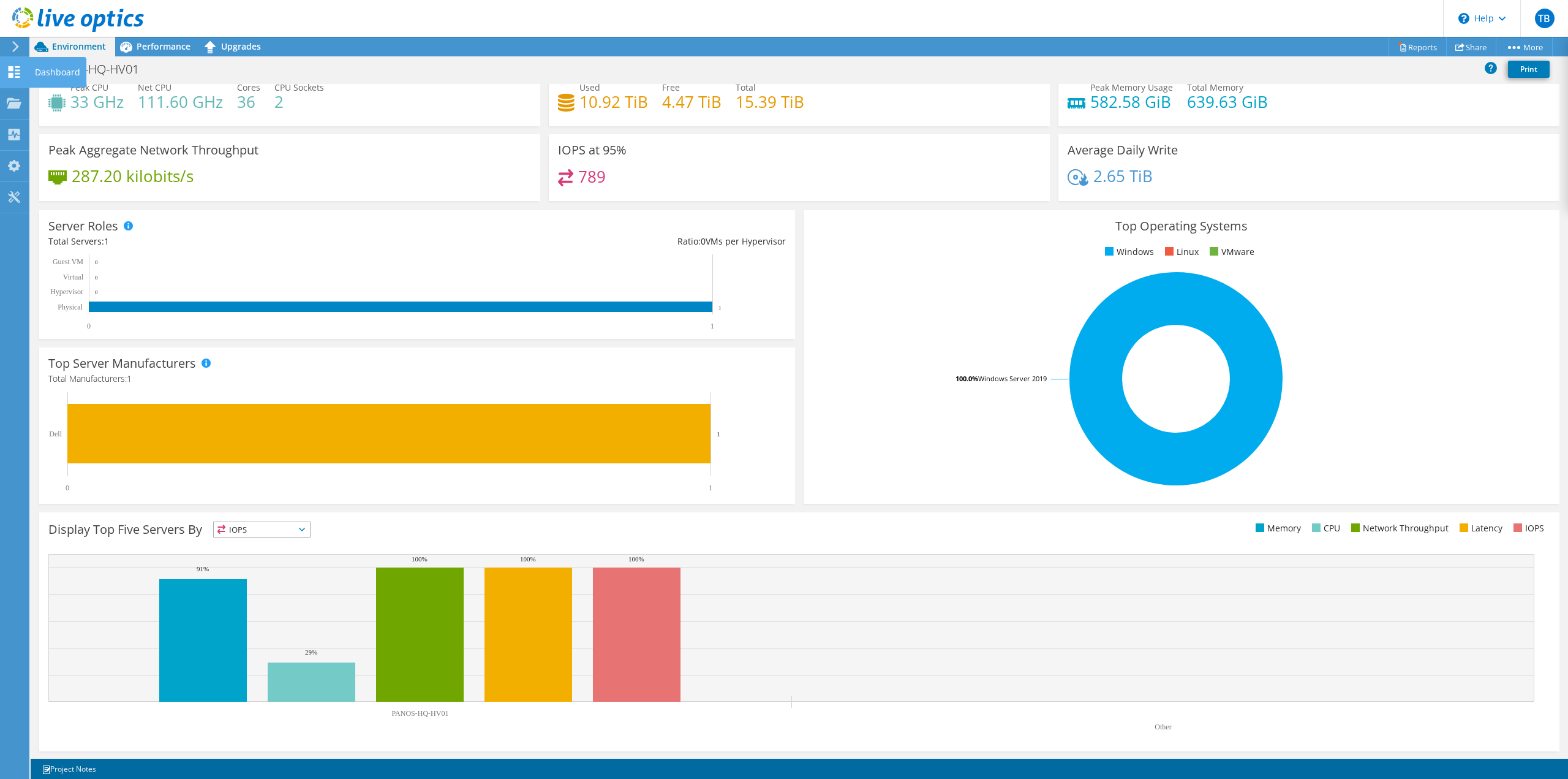
click at [19, 69] on use at bounding box center [14, 72] width 11 height 11
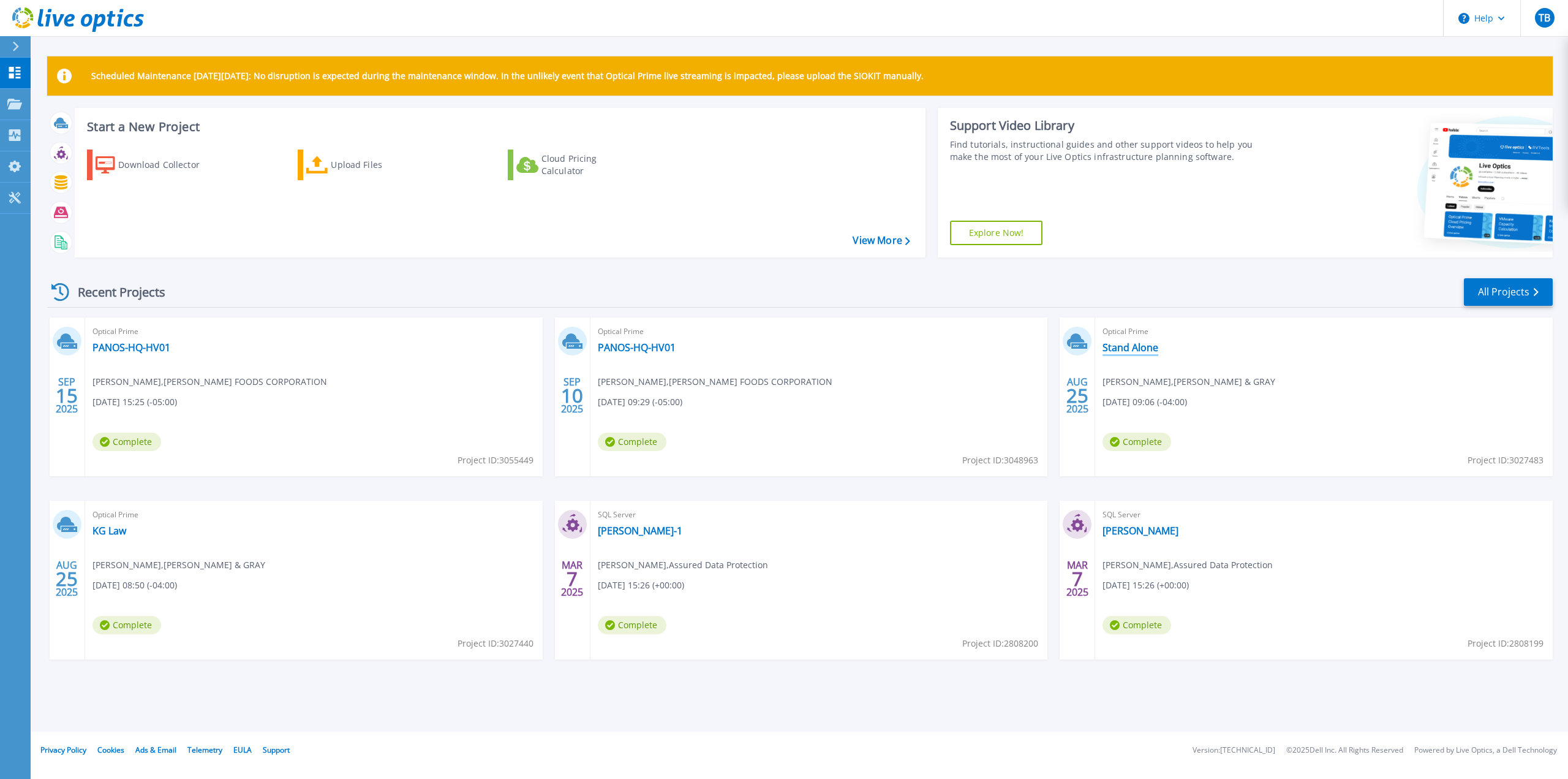
click at [1129, 347] on link "Stand Alone" at bounding box center [1131, 347] width 56 height 12
